Goal: Information Seeking & Learning: Find specific page/section

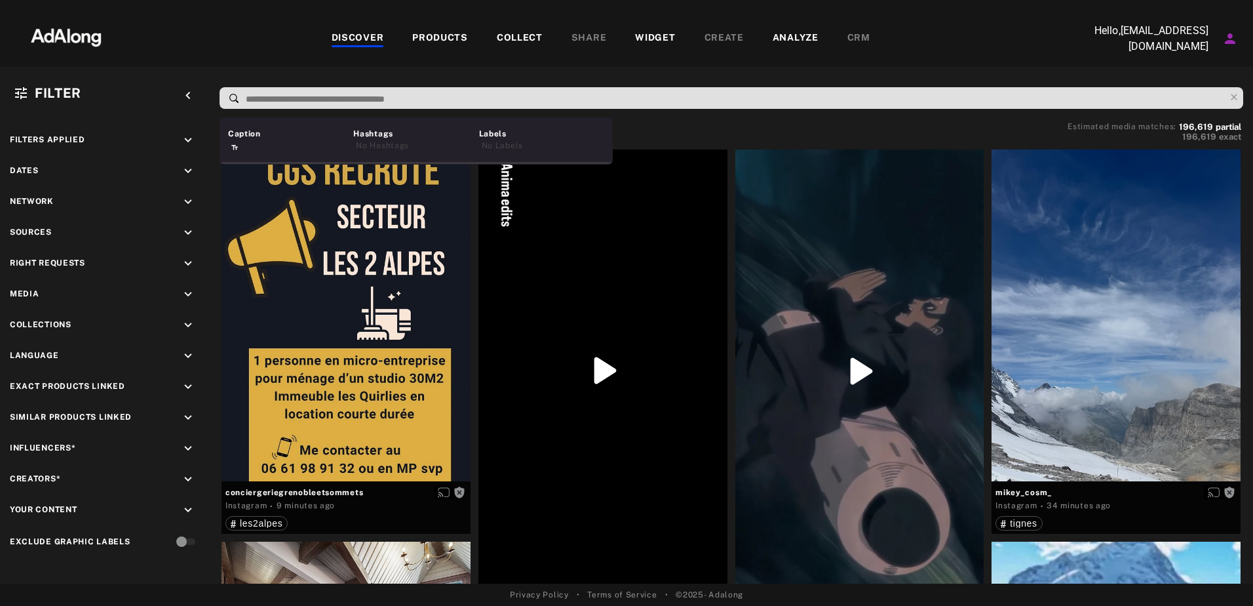
click at [636, 97] on input at bounding box center [734, 99] width 980 height 18
paste input "**********"
type input "**********"
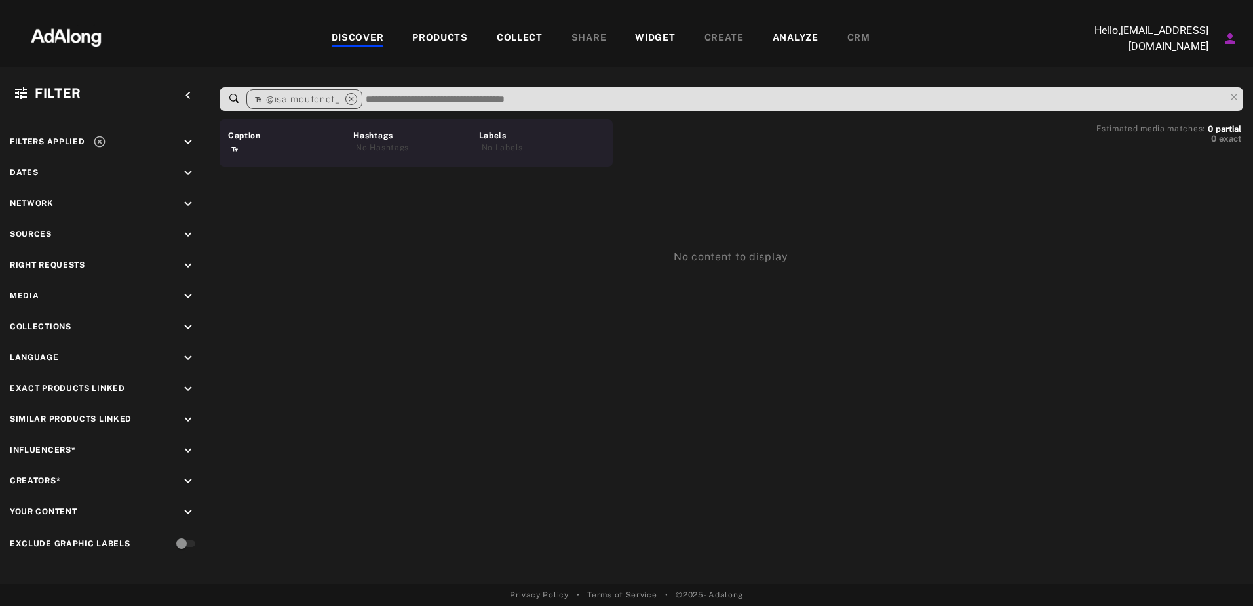
click at [421, 93] on input at bounding box center [794, 99] width 860 height 18
click at [361, 96] on div "@isa moutenet_ close" at bounding box center [304, 99] width 116 height 20
click at [351, 97] on icon "close" at bounding box center [351, 99] width 12 height 12
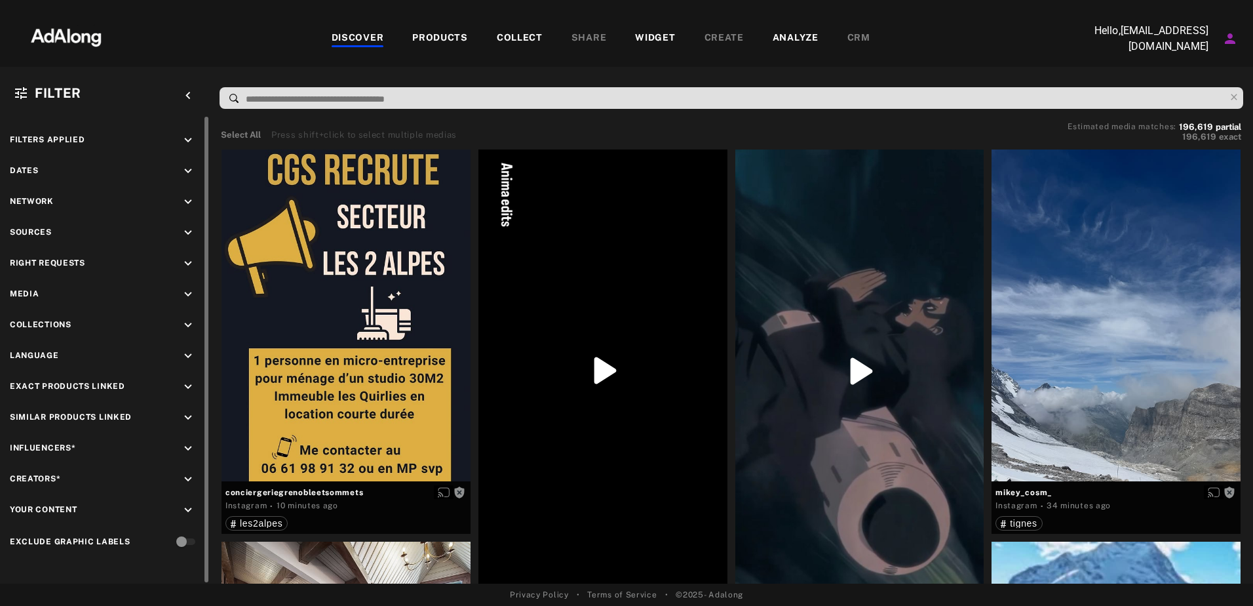
click at [117, 131] on div "Filters applied keyboard_arrow_down Dates keyboard_arrow_down Network keyboard_…" at bounding box center [105, 342] width 210 height 451
click at [189, 138] on icon "keyboard_arrow_down" at bounding box center [188, 140] width 14 height 14
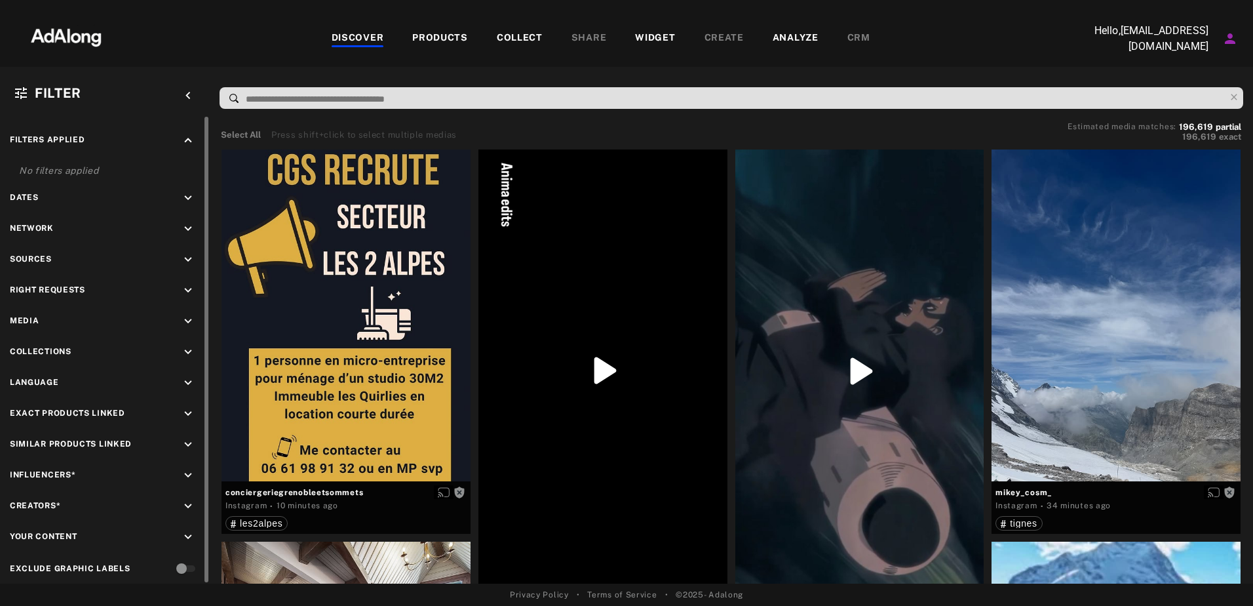
click at [182, 136] on icon "keyboard_arrow_up" at bounding box center [188, 140] width 14 height 14
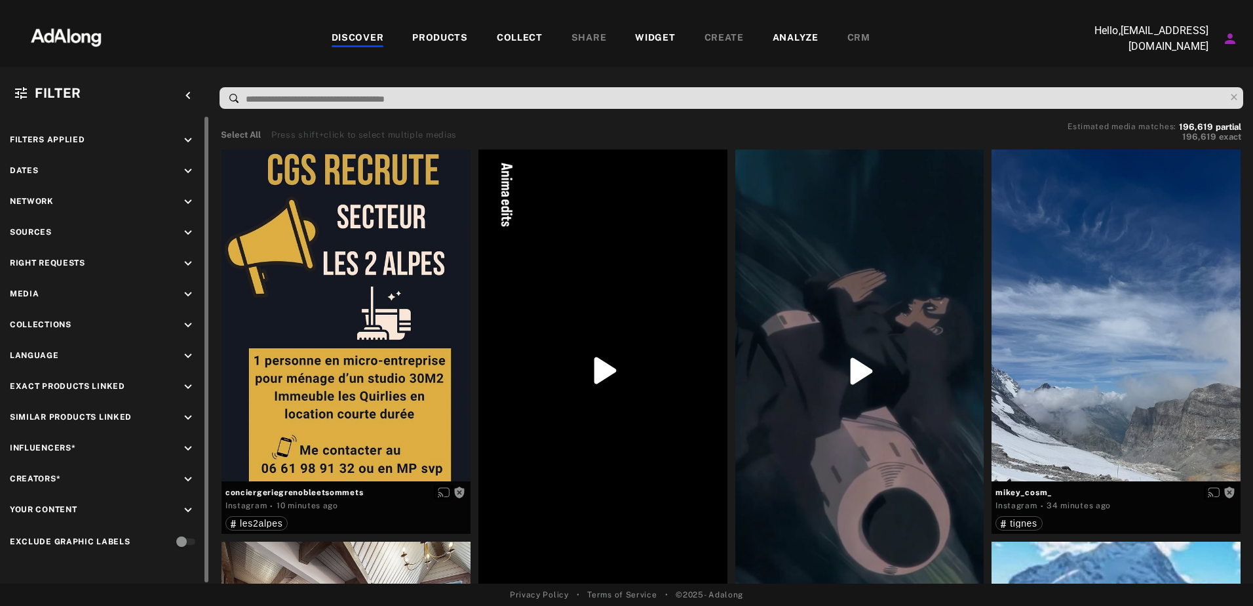
click at [175, 159] on div "Filters applied keyboard_arrow_down Dates keyboard_arrow_down Network keyboard_…" at bounding box center [105, 342] width 210 height 451
click at [180, 172] on div "Dates keyboard_arrow_down" at bounding box center [105, 173] width 190 height 18
click at [189, 171] on icon "keyboard_arrow_down" at bounding box center [188, 171] width 14 height 14
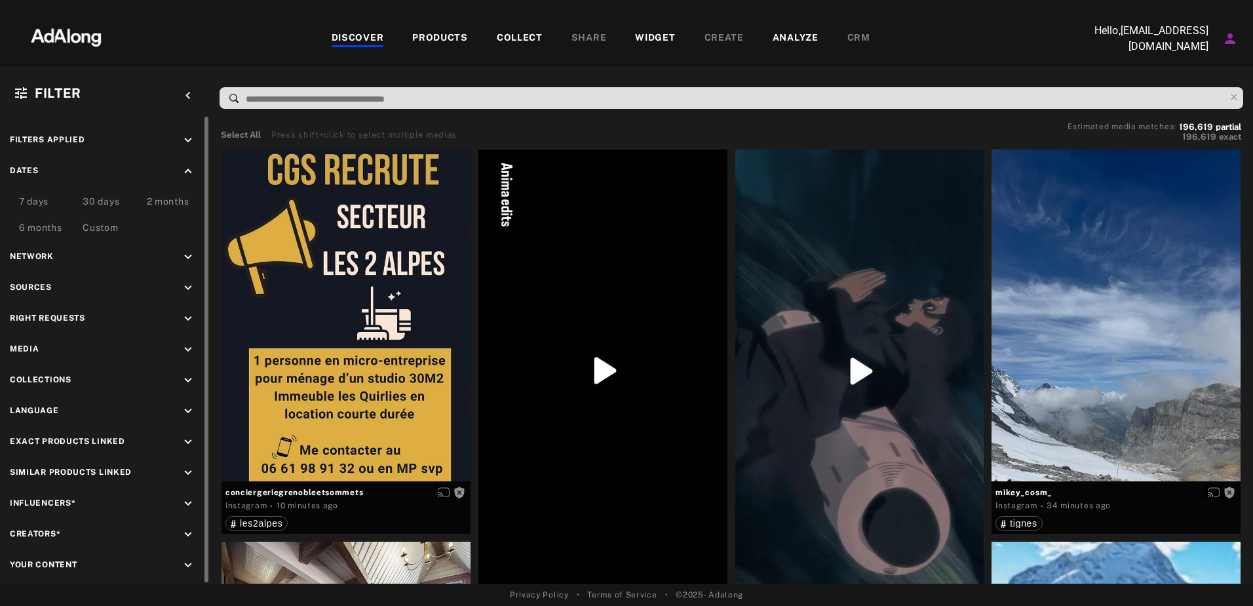
click at [104, 227] on div "Custom" at bounding box center [100, 229] width 35 height 16
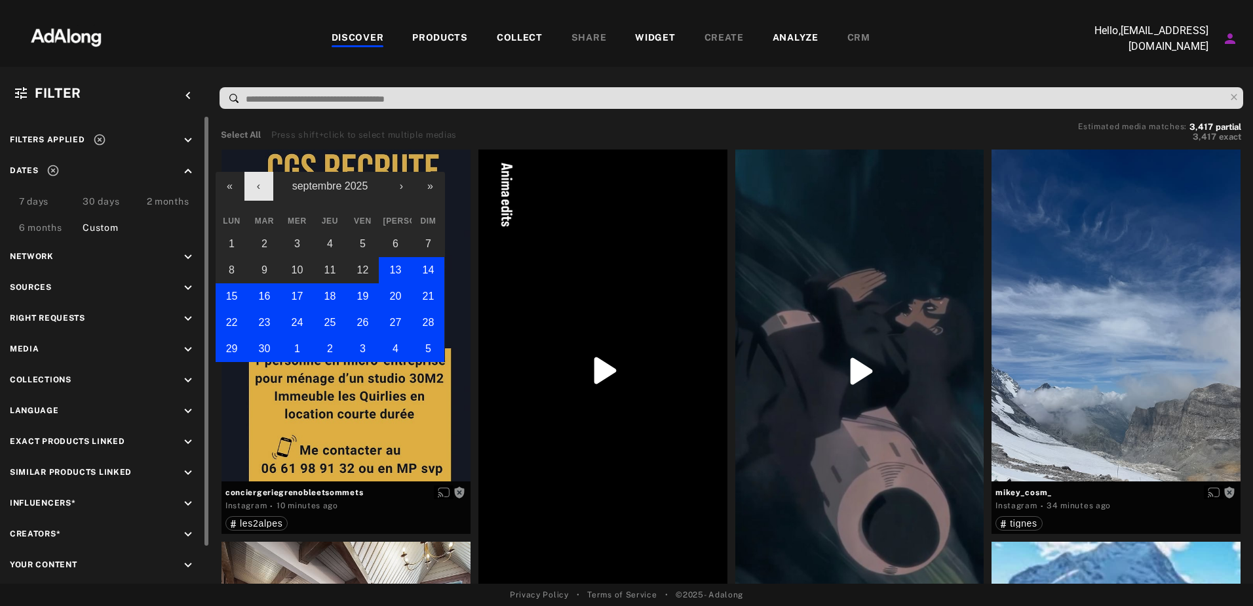
click at [244, 188] on button "‹" at bounding box center [258, 186] width 29 height 29
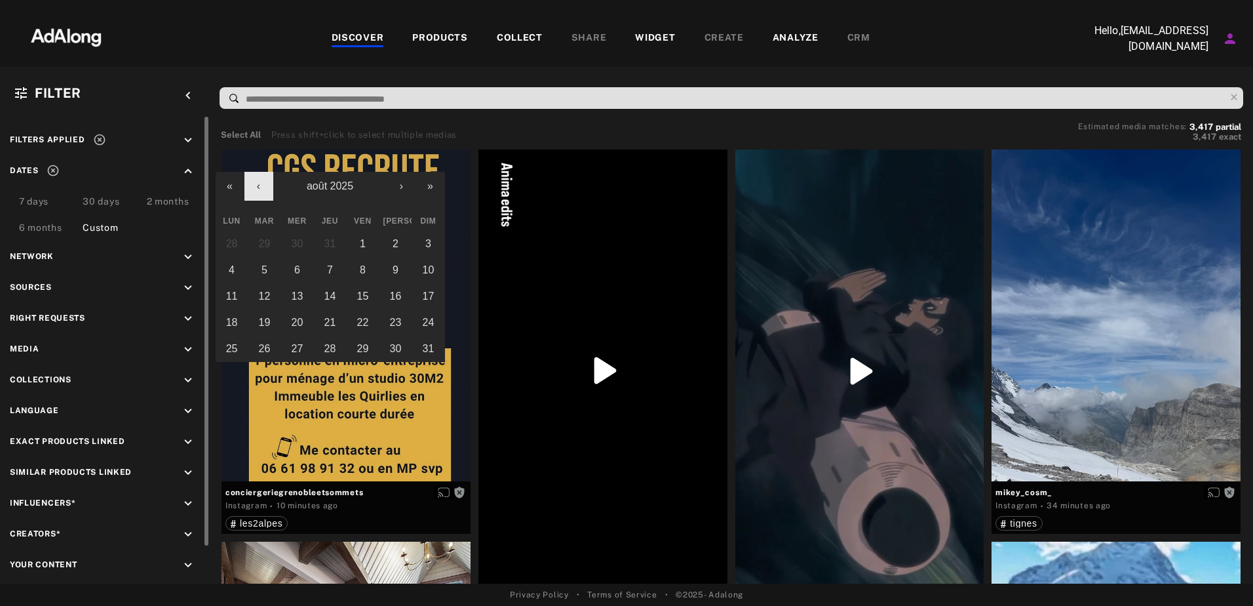
click at [247, 188] on button "‹" at bounding box center [258, 186] width 29 height 29
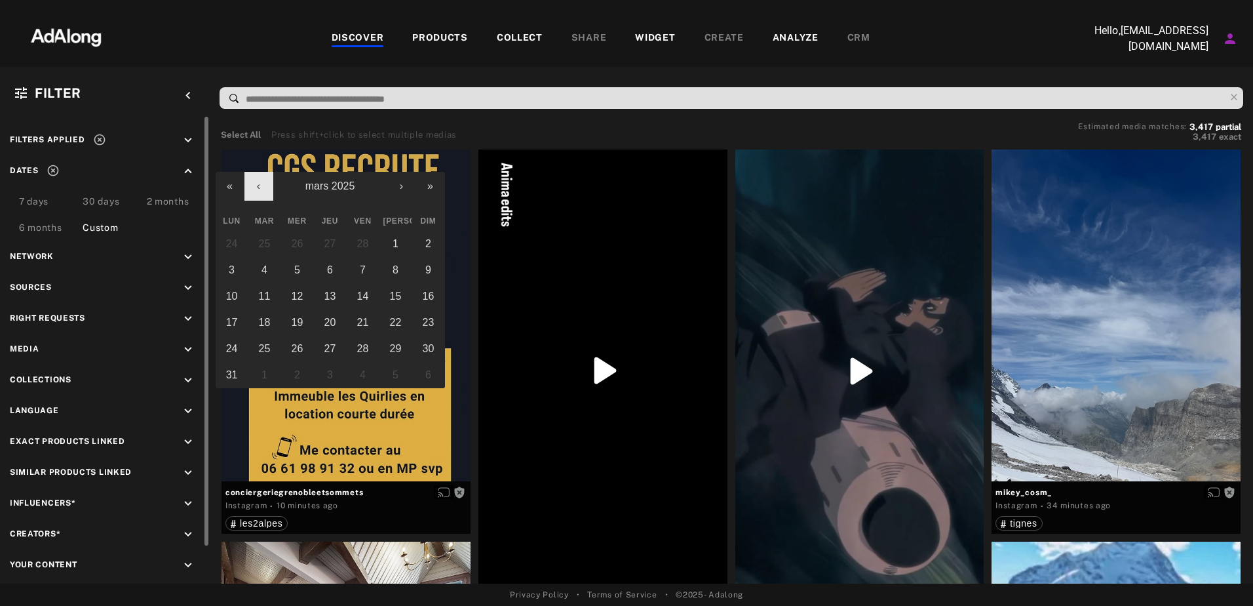
click at [247, 188] on button "‹" at bounding box center [258, 186] width 29 height 29
click at [425, 241] on abbr "1" at bounding box center [428, 243] width 6 height 11
click at [399, 185] on button "›" at bounding box center [401, 186] width 29 height 29
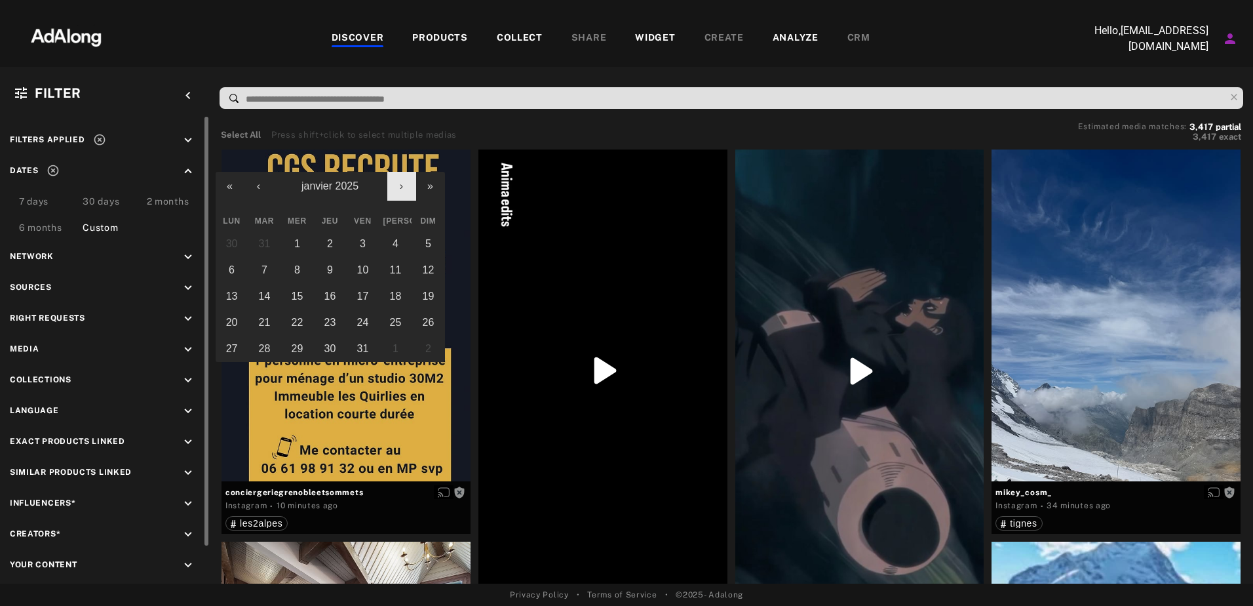
click at [399, 185] on button "›" at bounding box center [401, 186] width 29 height 29
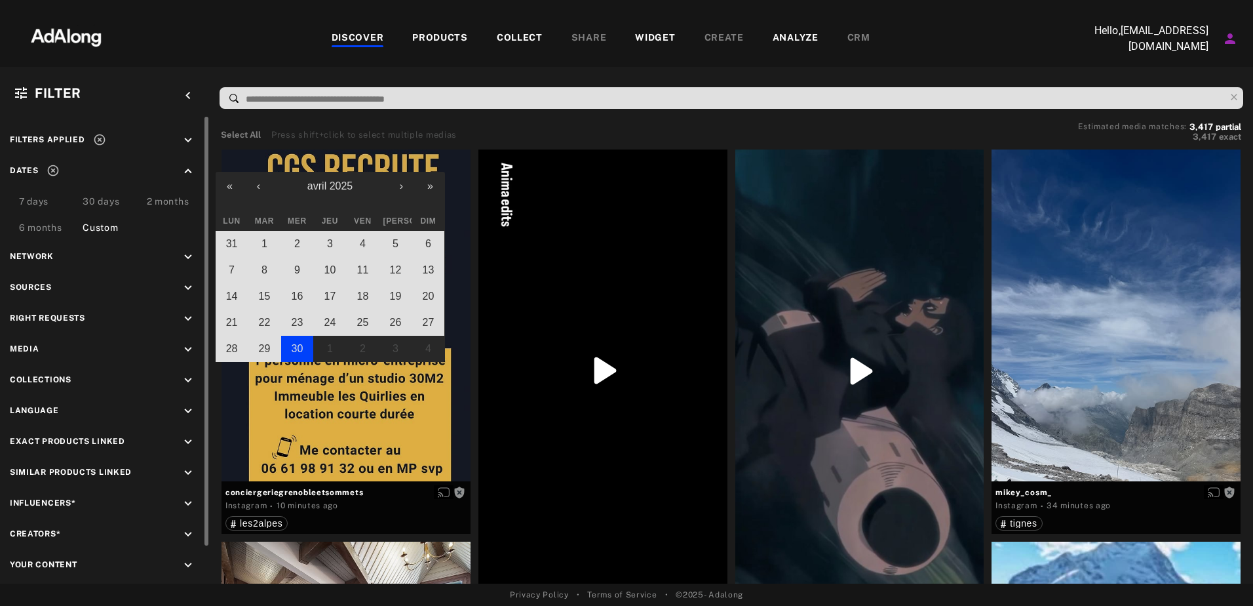
click at [300, 344] on abbr "30" at bounding box center [298, 348] width 12 height 11
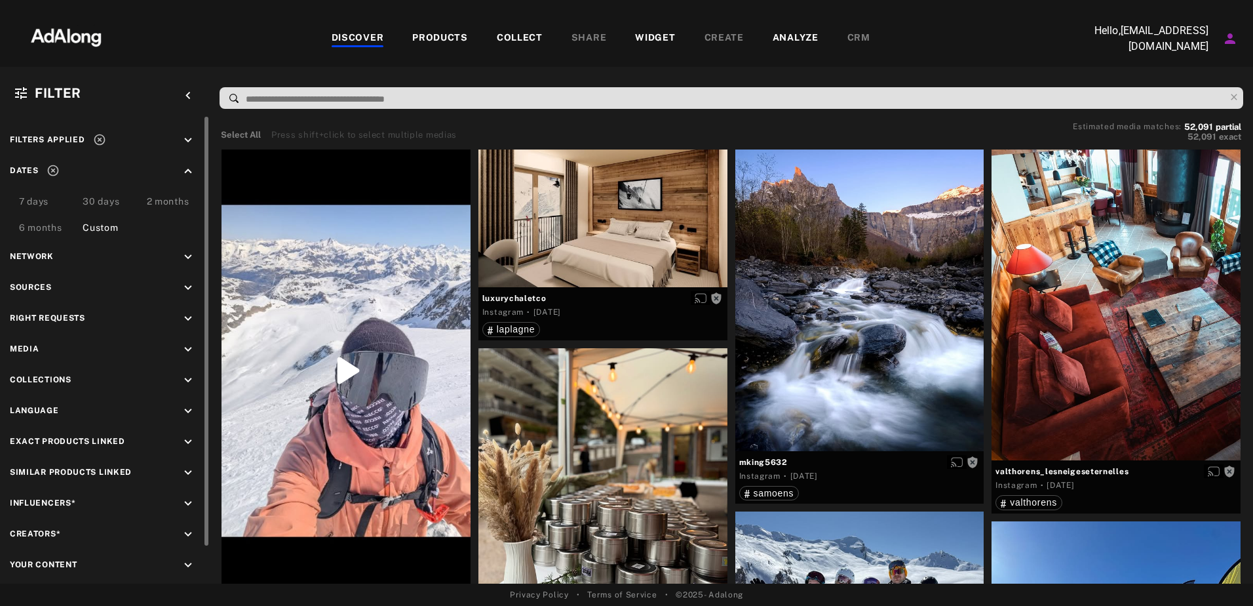
click at [94, 289] on div "Sources keyboard_arrow_down" at bounding box center [105, 289] width 190 height 18
click at [178, 286] on div "Sources keyboard_arrow_down" at bounding box center [105, 289] width 190 height 18
click at [185, 284] on icon "keyboard_arrow_down" at bounding box center [188, 287] width 14 height 14
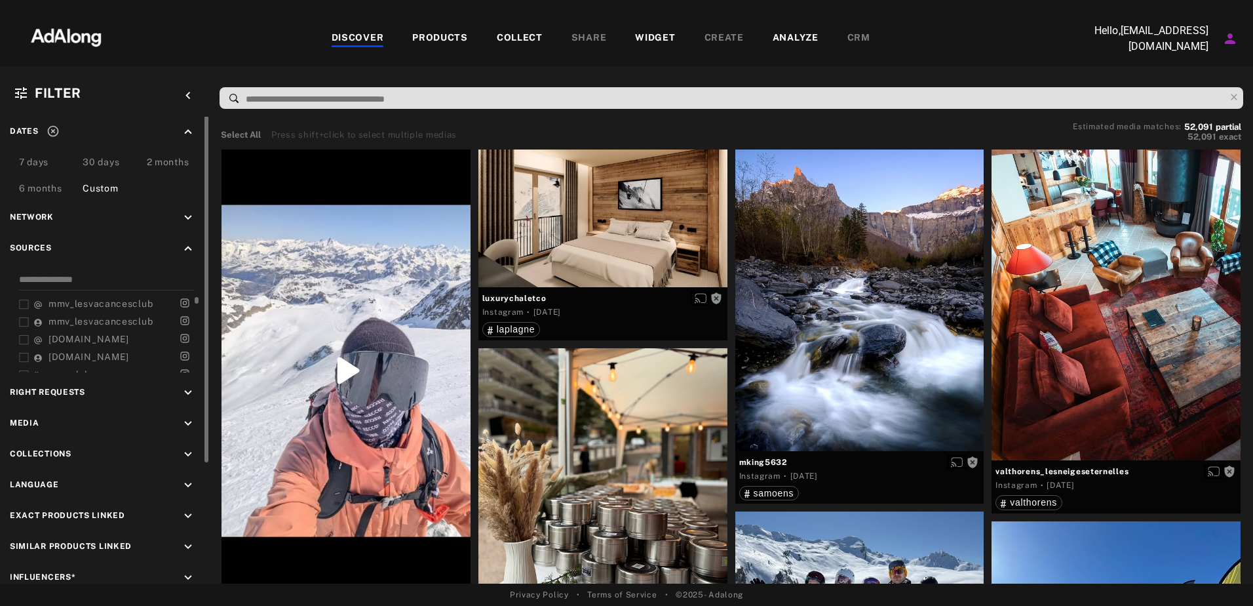
scroll to position [20, 0]
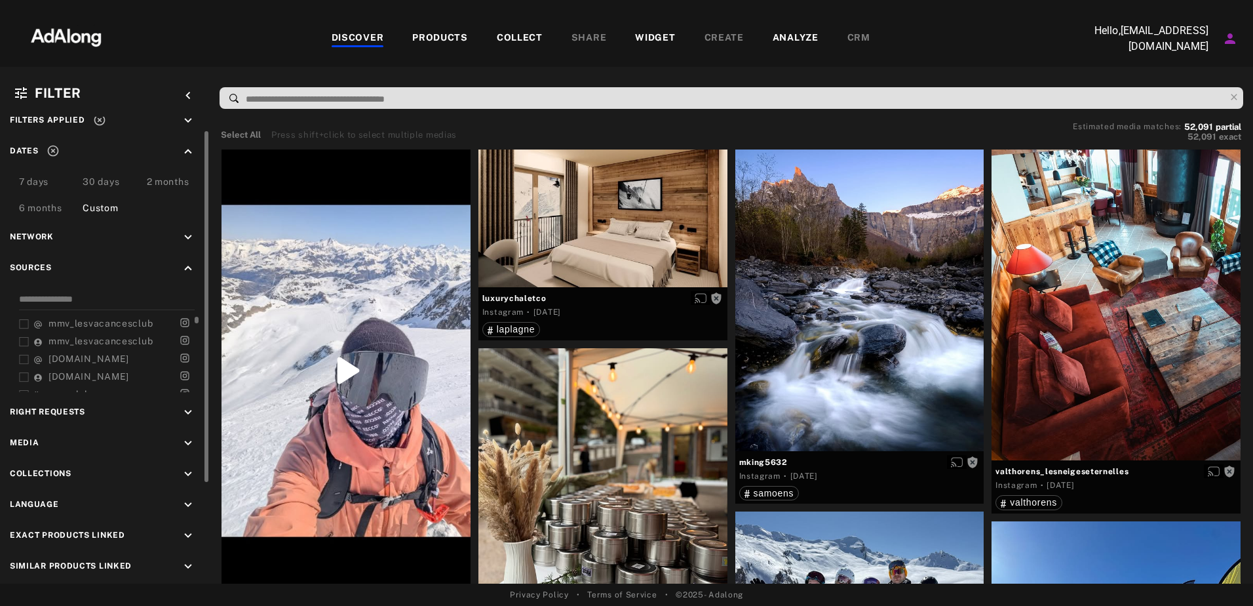
click at [19, 324] on icon at bounding box center [24, 324] width 10 height 10
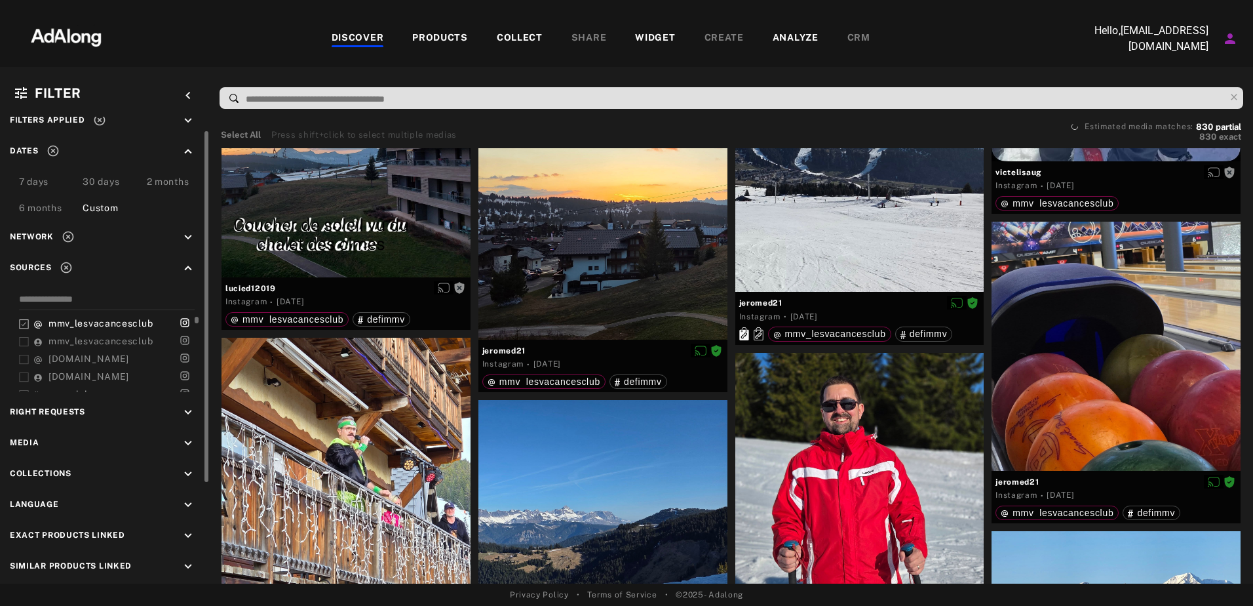
scroll to position [4391, 0]
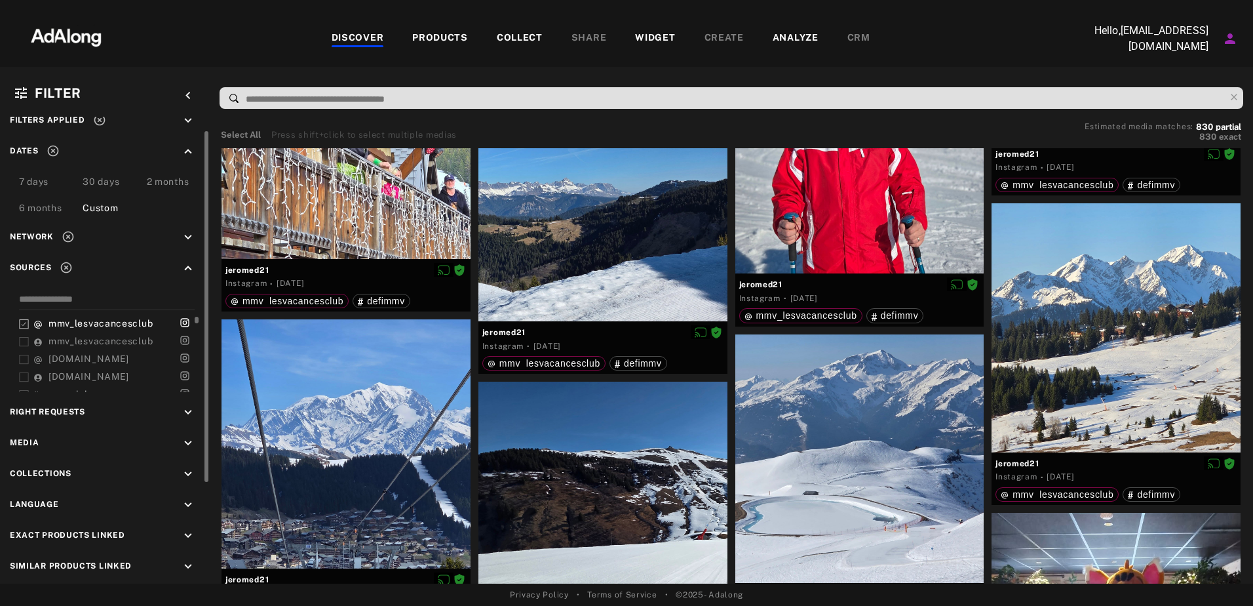
click at [185, 267] on icon "keyboard_arrow_up" at bounding box center [188, 268] width 14 height 14
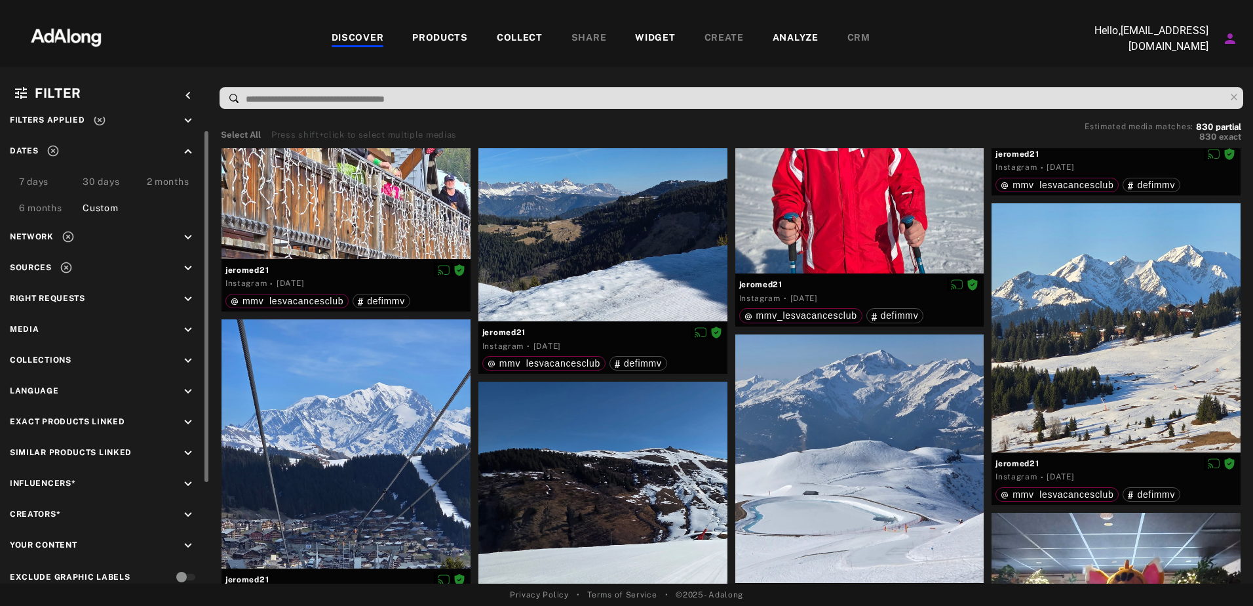
click at [92, 329] on div "Media keyboard_arrow_down" at bounding box center [105, 331] width 190 height 18
drag, startPoint x: 172, startPoint y: 349, endPoint x: 185, endPoint y: 358, distance: 15.1
click at [172, 350] on div "Filters applied keyboard_arrow_down Dates keyboard_arrow_up 7 days 30 days 2 mo…" at bounding box center [105, 350] width 210 height 506
click at [185, 358] on icon "keyboard_arrow_down" at bounding box center [188, 360] width 14 height 14
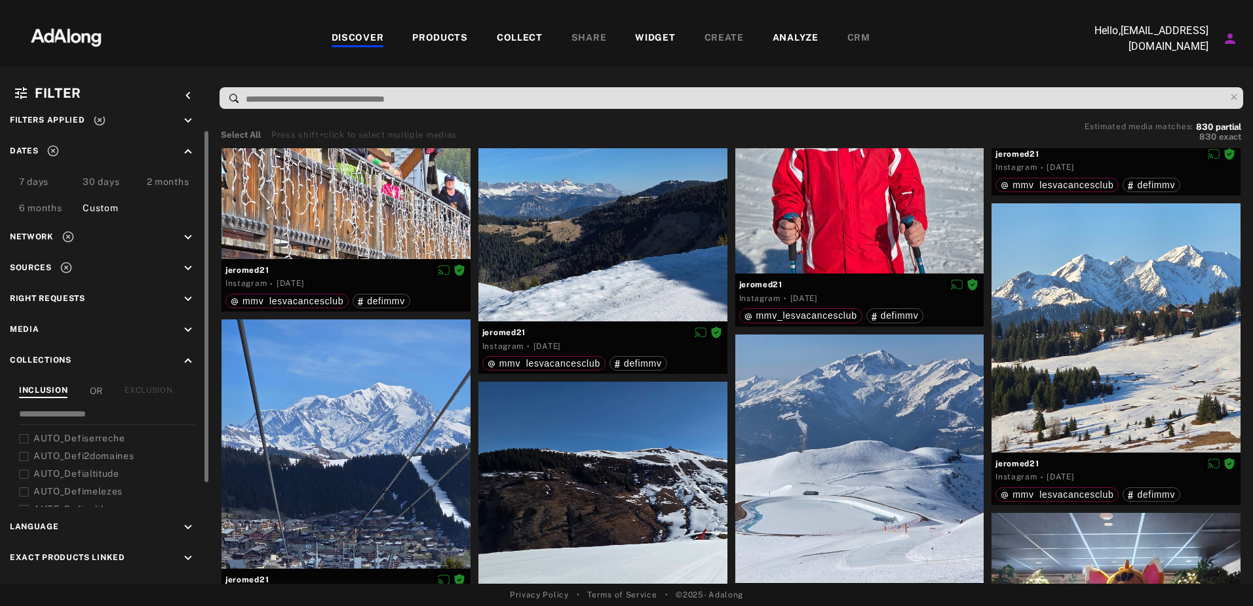
click at [188, 360] on icon "keyboard_arrow_up" at bounding box center [188, 360] width 14 height 14
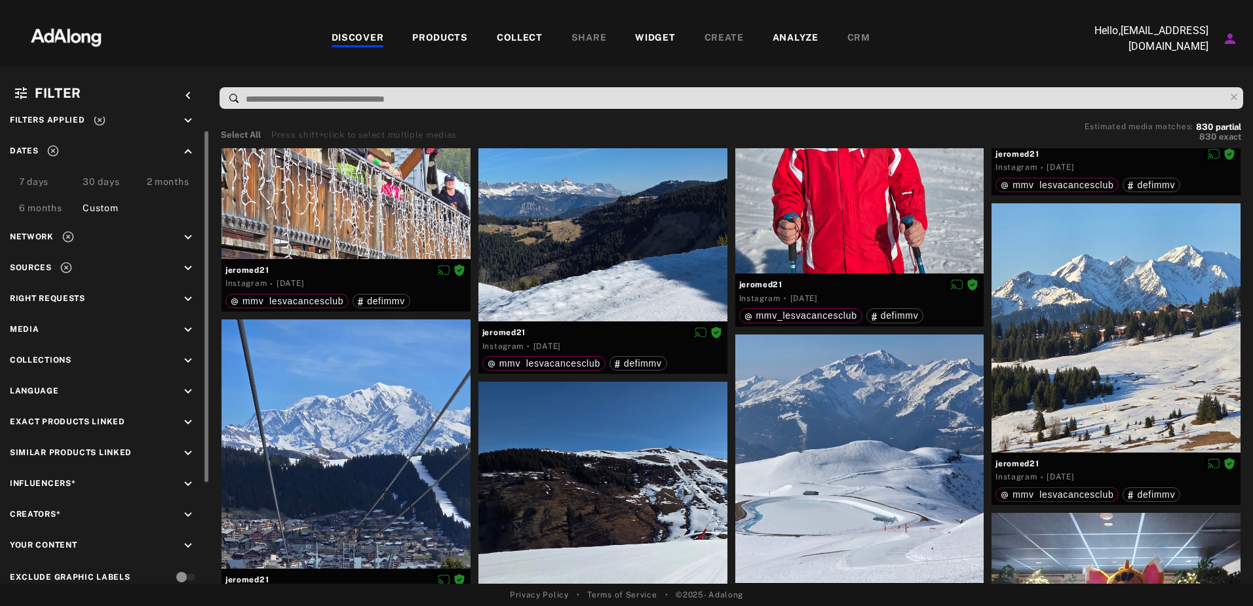
scroll to position [39, 0]
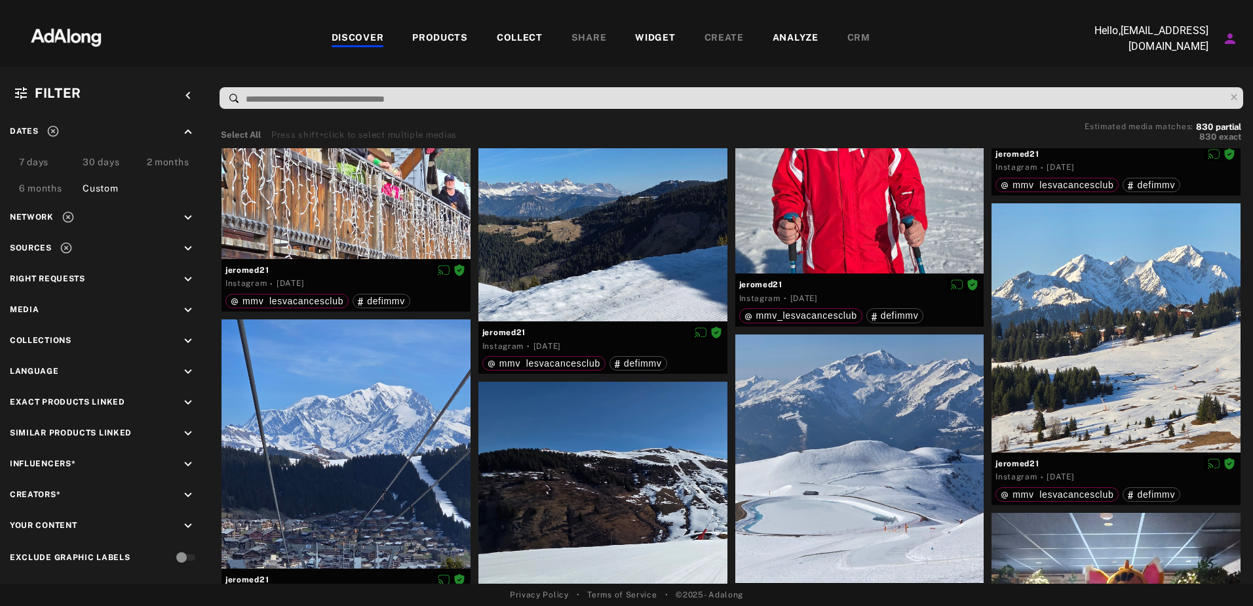
click at [361, 100] on input at bounding box center [734, 99] width 980 height 18
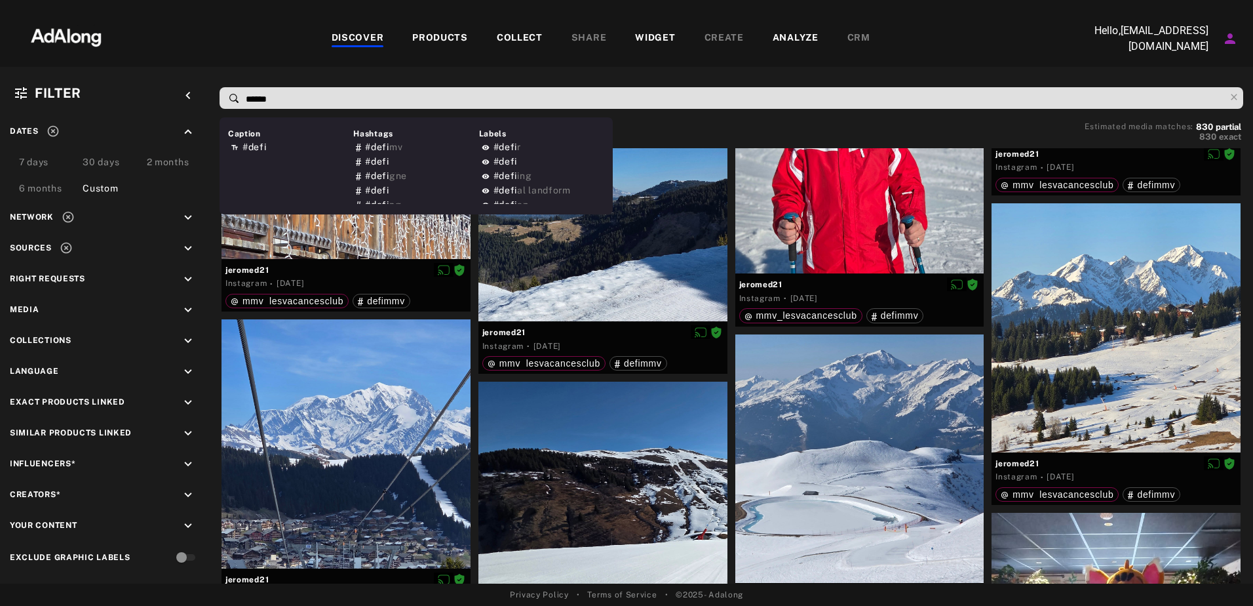
type input "*******"
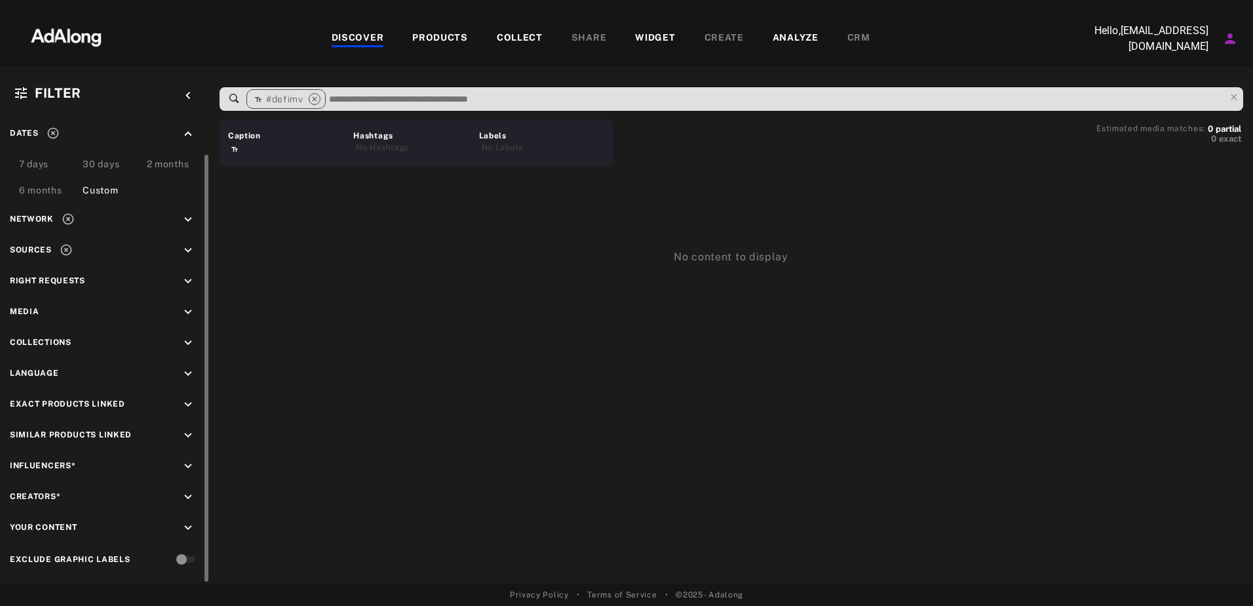
click at [187, 252] on icon "keyboard_arrow_down" at bounding box center [188, 250] width 14 height 14
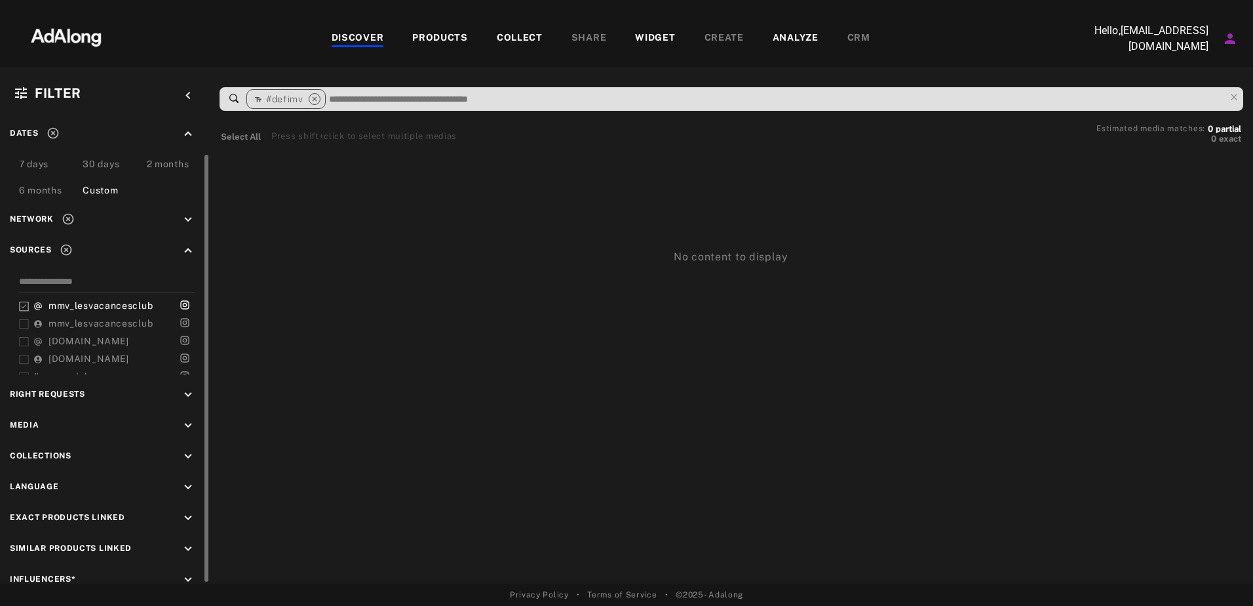
click at [14, 308] on div "mmv_lesvacancesclub mmv_lesvacancesclub [DOMAIN_NAME] [DOMAIN_NAME] mmvclub lap…" at bounding box center [105, 324] width 190 height 100
click at [30, 301] on div "mmv_lesvacancesclub" at bounding box center [109, 306] width 181 height 14
click at [26, 305] on icon at bounding box center [24, 306] width 10 height 10
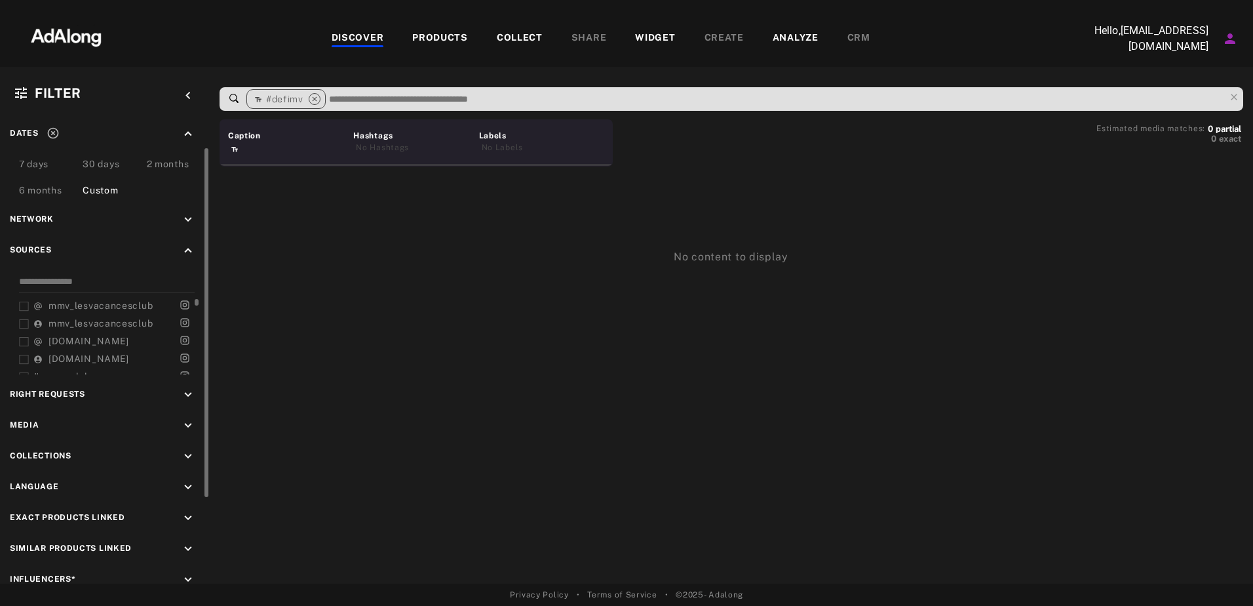
click at [376, 95] on input at bounding box center [776, 99] width 897 height 18
click at [320, 98] on div "#defimv close" at bounding box center [285, 99] width 79 height 20
click at [316, 98] on icon "close" at bounding box center [315, 99] width 12 height 12
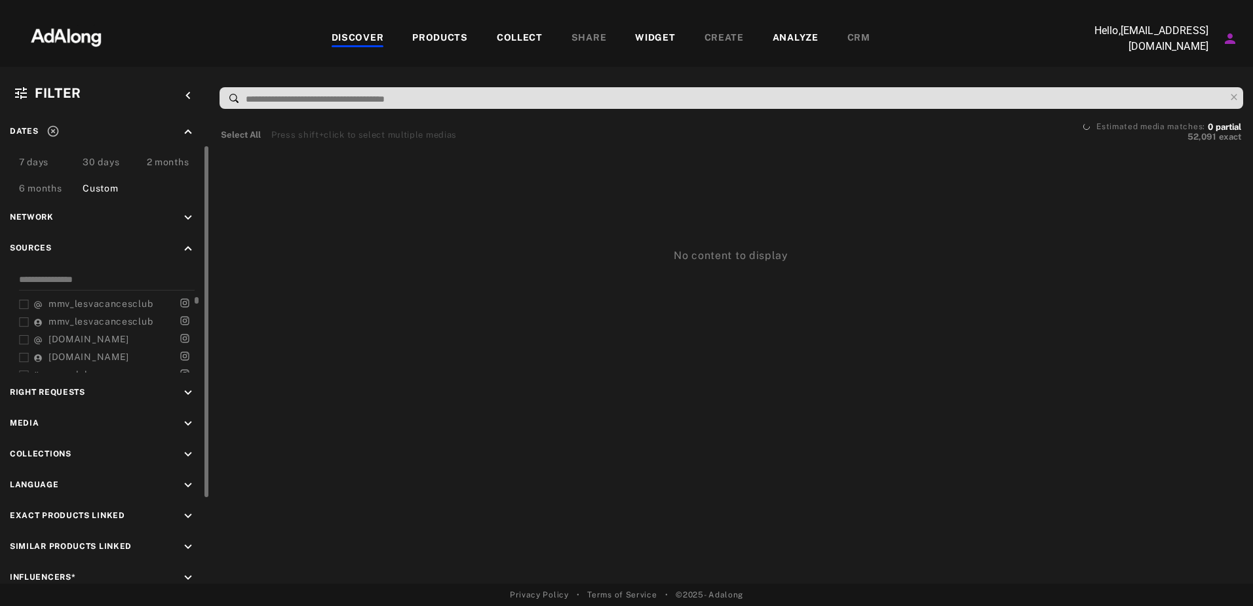
click at [110, 271] on div "Sources keyboard_arrow_up mmv_lesvacancesclub mmv_lesvacancesclub [DOMAIN_NAME]…" at bounding box center [105, 306] width 190 height 131
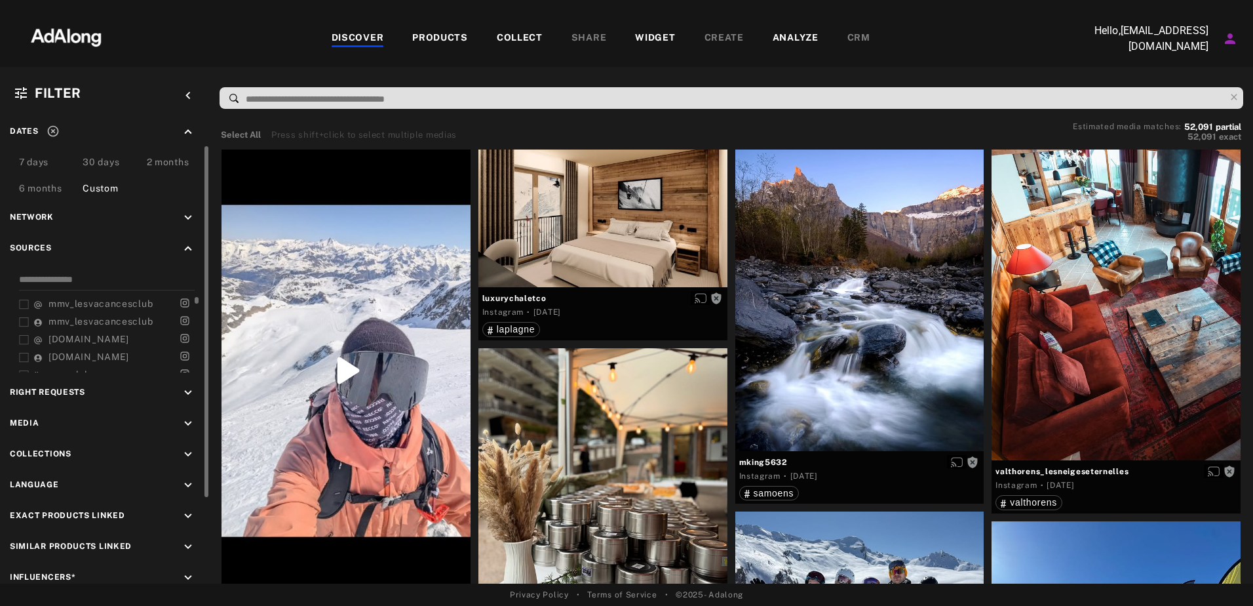
click at [110, 271] on div "Sources keyboard_arrow_up mmv_lesvacancesclub mmv_lesvacancesclub [DOMAIN_NAME]…" at bounding box center [105, 306] width 190 height 131
click at [109, 279] on input at bounding box center [107, 282] width 176 height 18
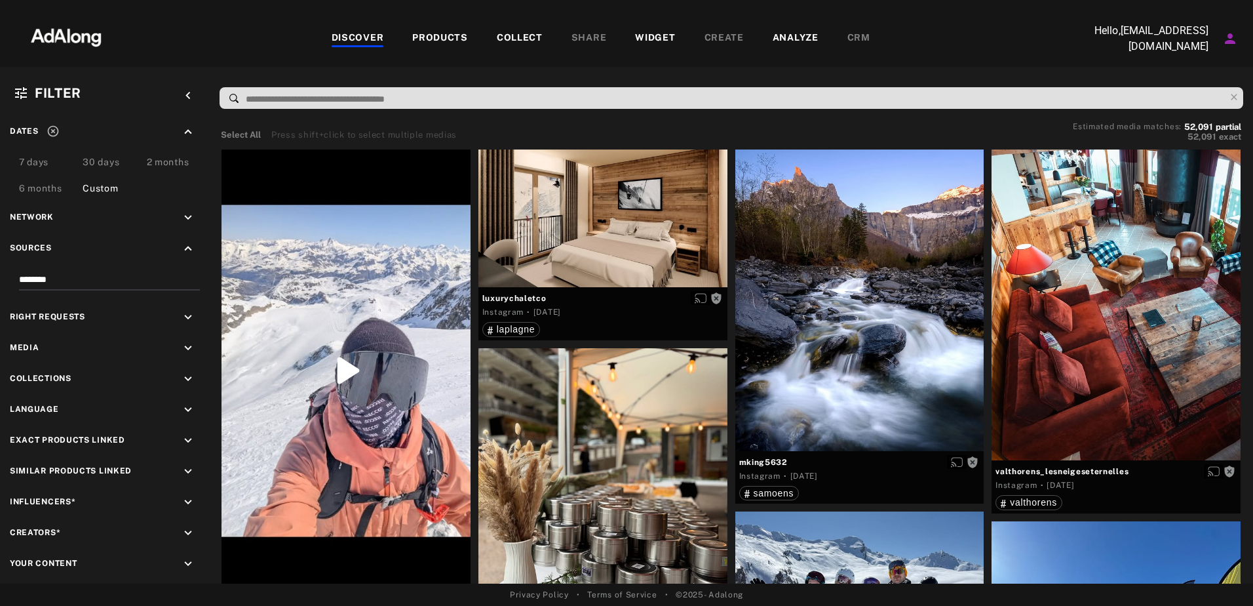
type input "********"
click at [187, 314] on icon "keyboard_arrow_down" at bounding box center [188, 317] width 14 height 14
click at [87, 344] on div "Agreed" at bounding box center [116, 348] width 166 height 14
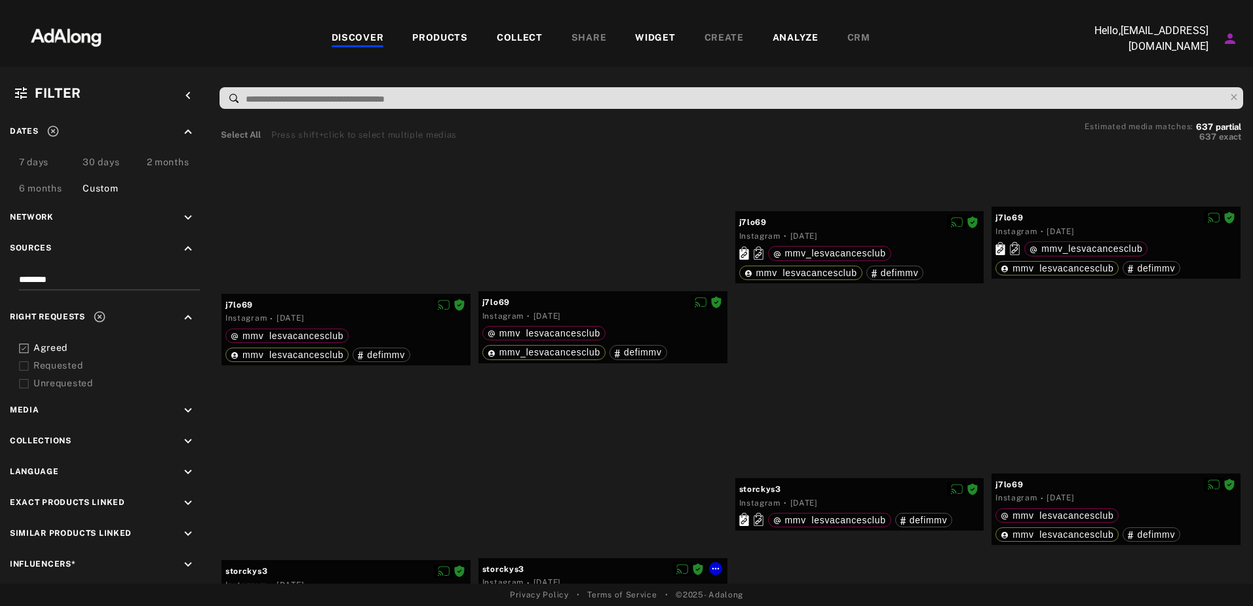
scroll to position [32766, 0]
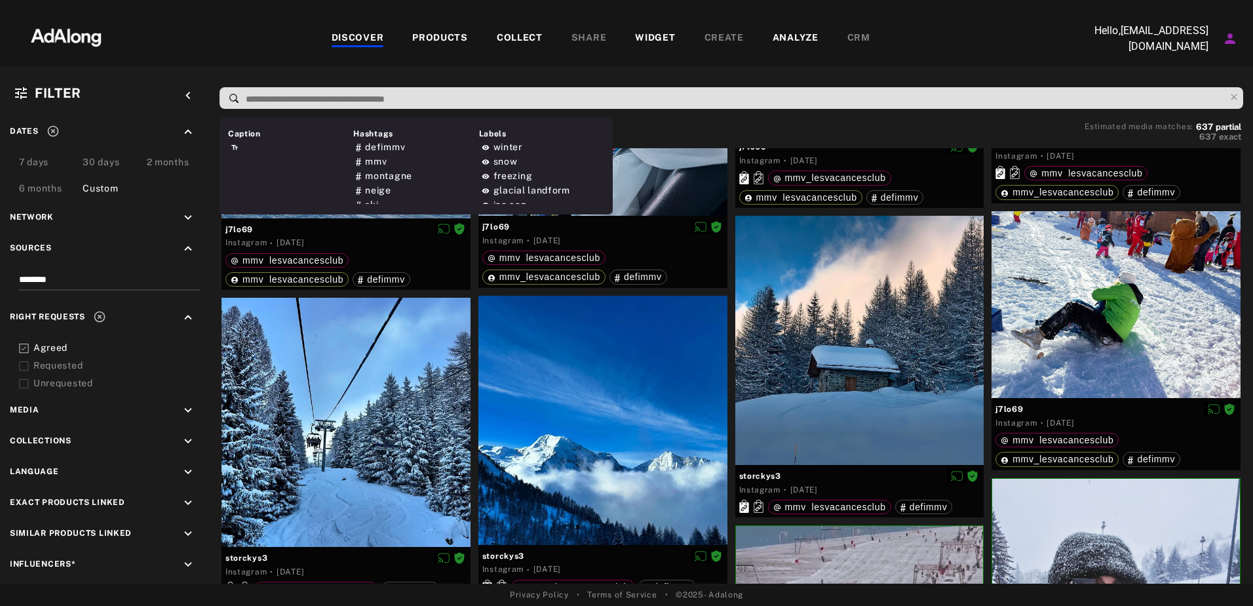
click at [339, 92] on input at bounding box center [734, 99] width 980 height 18
paste input "**********"
type input "**********"
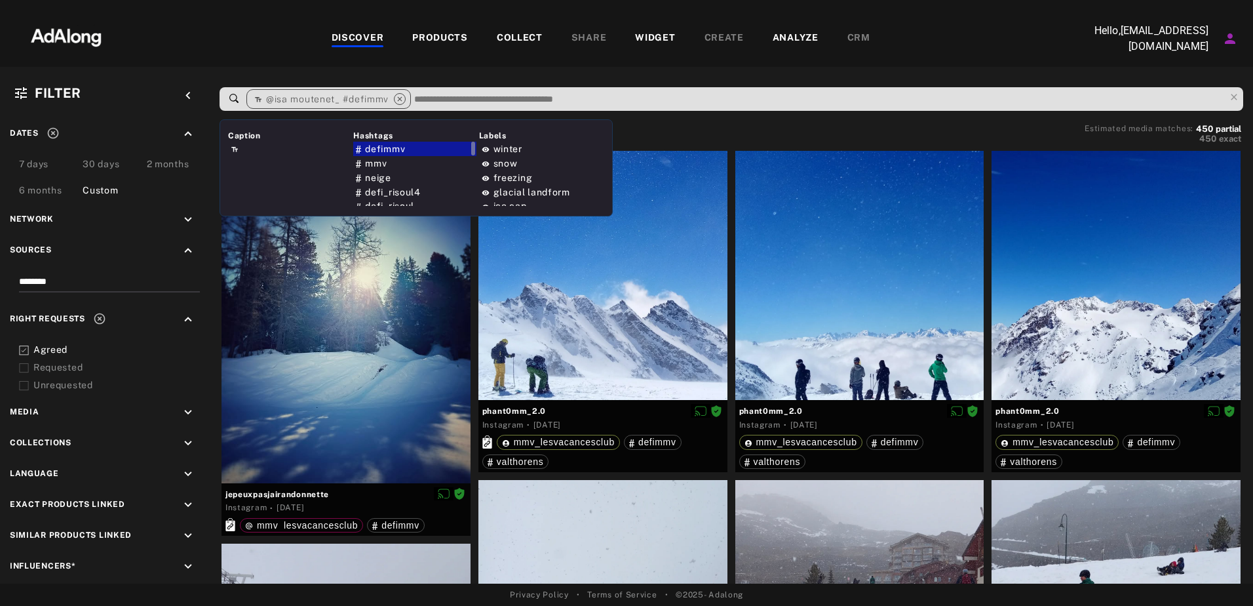
click at [400, 153] on span "defimmv" at bounding box center [385, 149] width 40 height 10
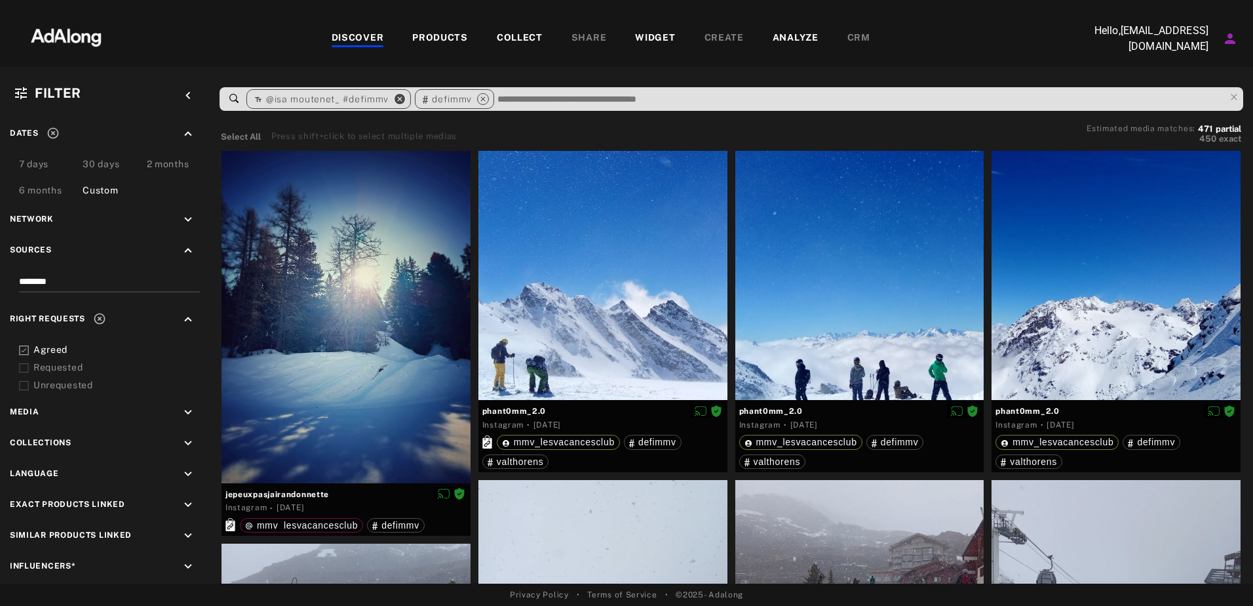
click at [395, 101] on icon "close" at bounding box center [400, 99] width 12 height 12
click at [380, 103] on input at bounding box center [776, 99] width 897 height 18
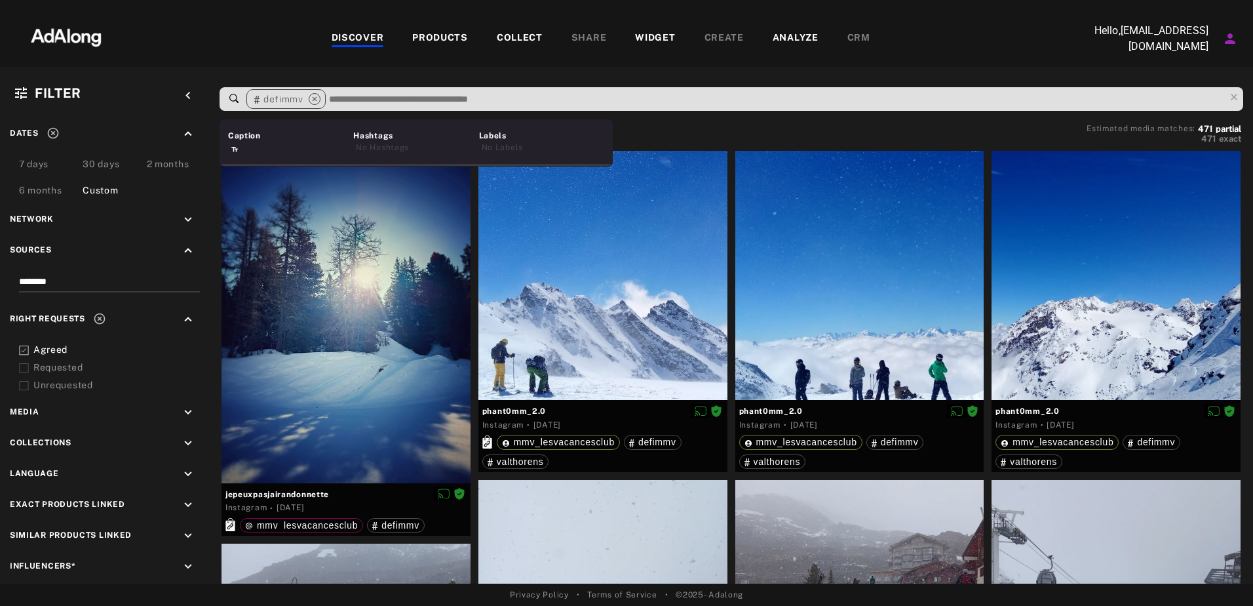
paste input "**********"
drag, startPoint x: 398, startPoint y: 101, endPoint x: 476, endPoint y: 101, distance: 78.0
click at [476, 101] on input "**********" at bounding box center [776, 99] width 897 height 18
type input "**********"
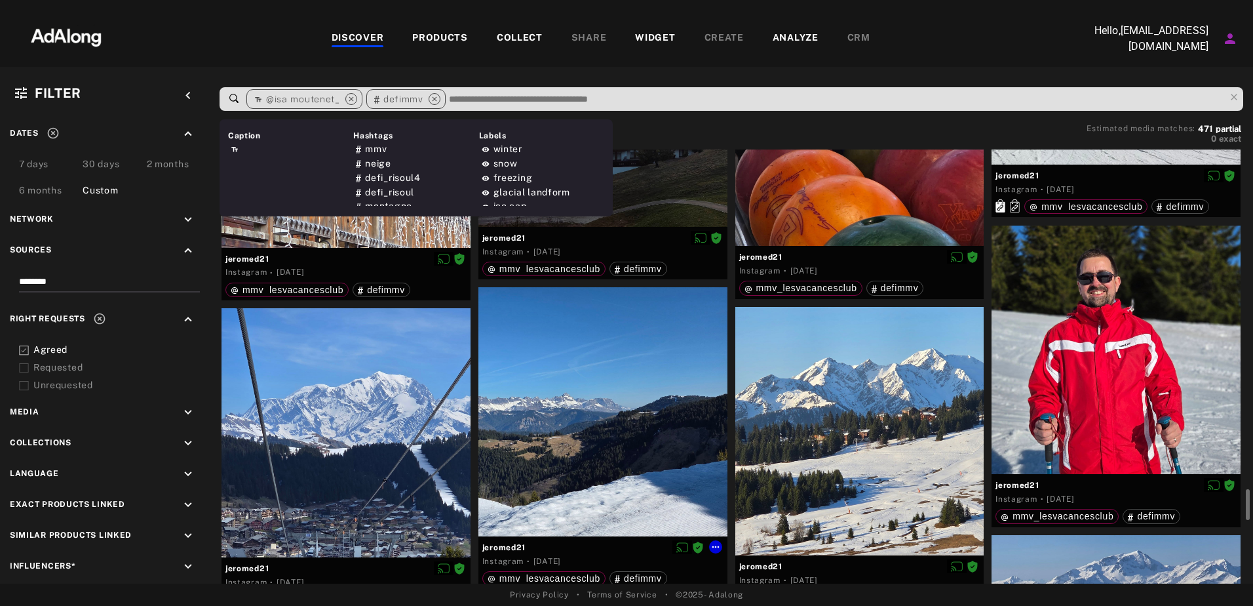
scroll to position [3211, 0]
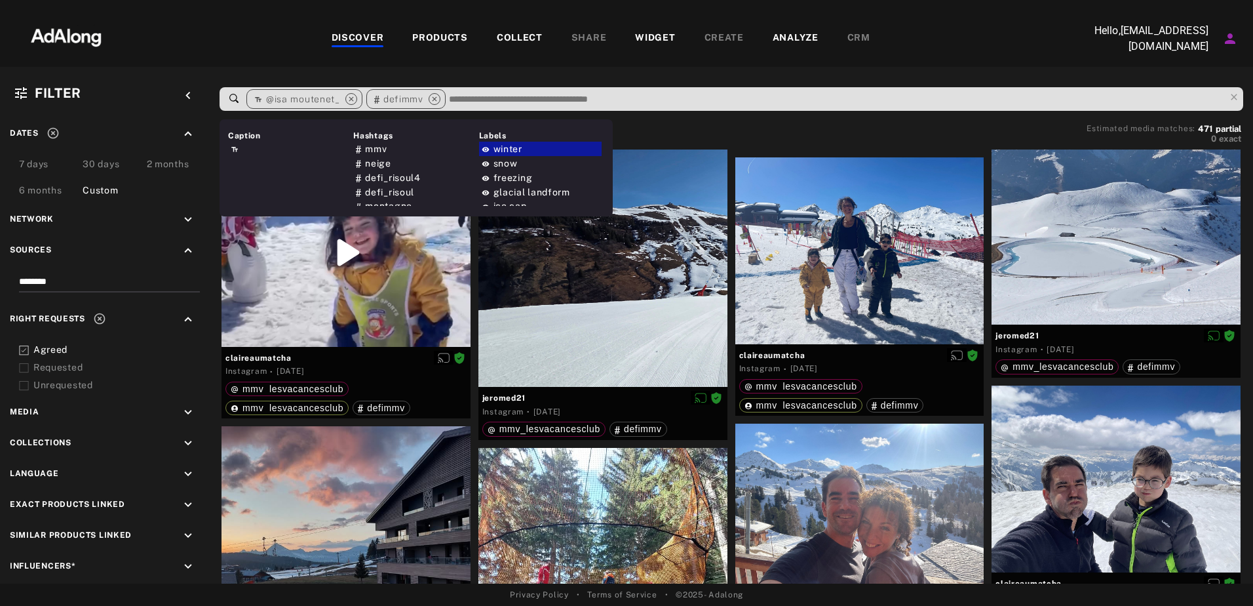
click at [465, 97] on input at bounding box center [836, 99] width 777 height 18
